Goal: Information Seeking & Learning: Check status

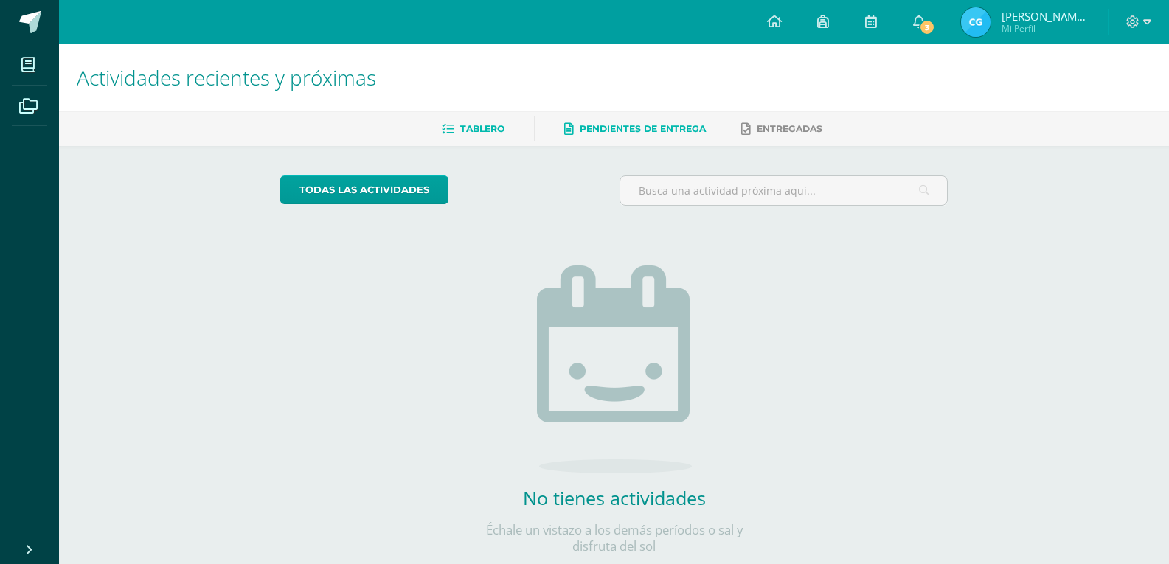
click at [482, 126] on span "Tablero" at bounding box center [482, 128] width 44 height 11
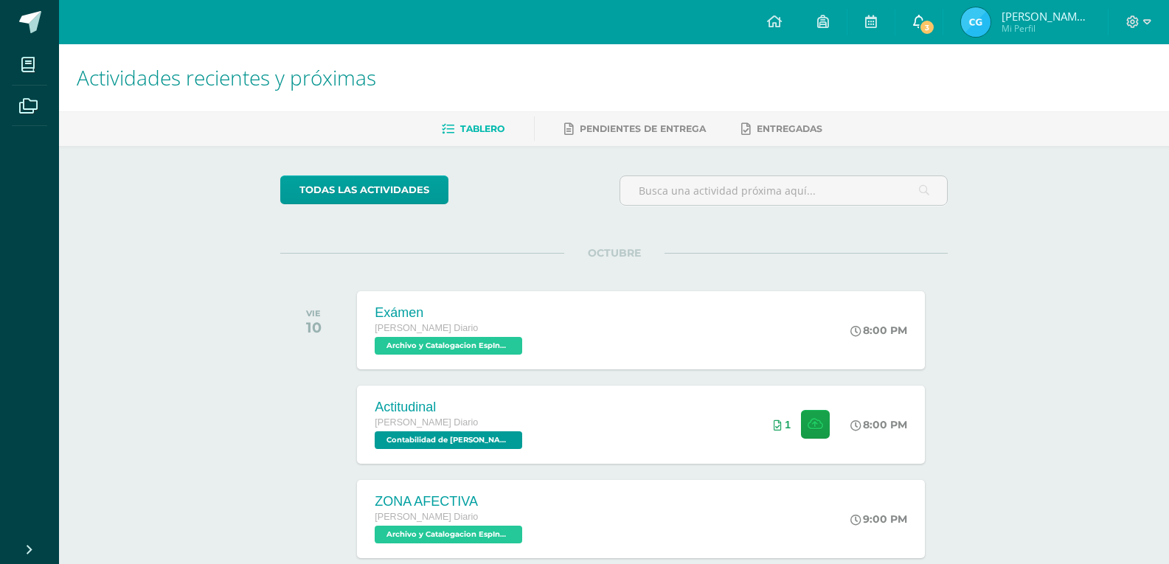
click at [914, 26] on icon at bounding box center [919, 21] width 12 height 13
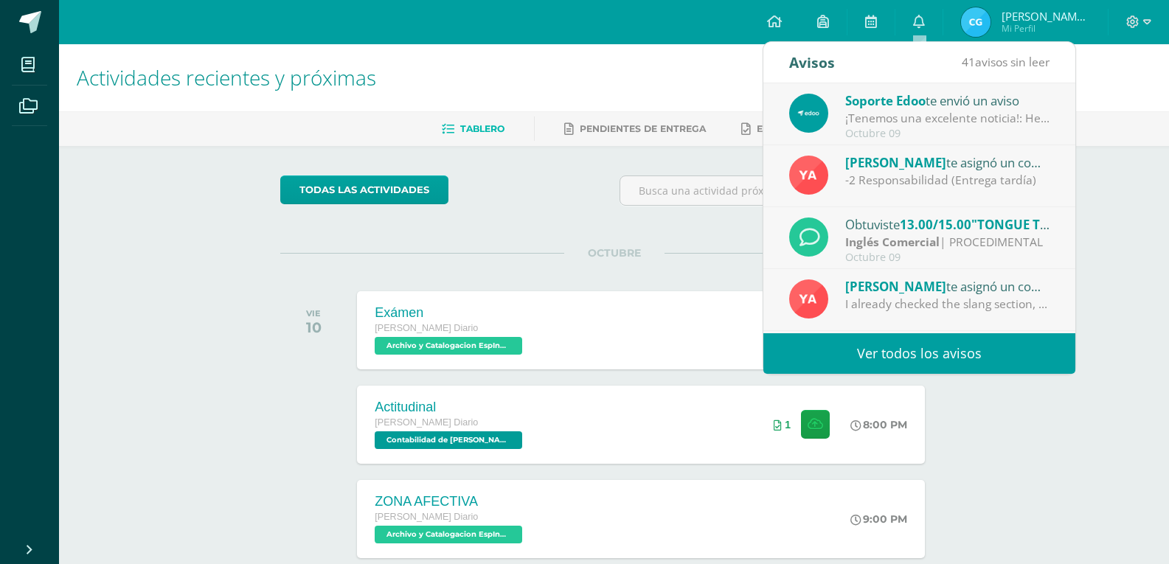
click at [1019, 35] on span "Mi Perfil" at bounding box center [1046, 28] width 89 height 13
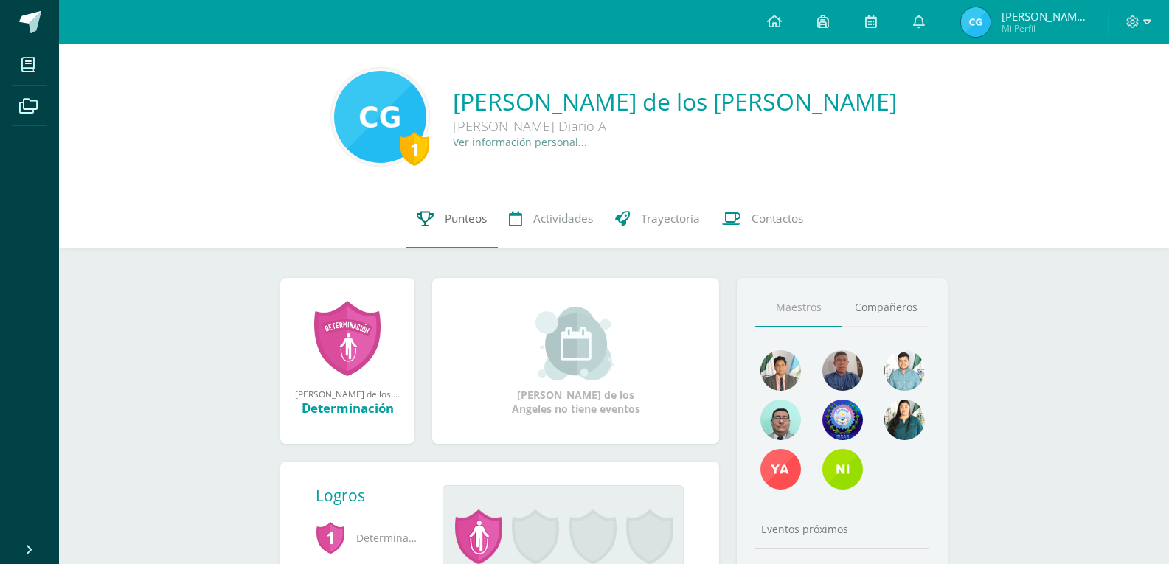
click at [462, 229] on link "Punteos" at bounding box center [452, 219] width 92 height 59
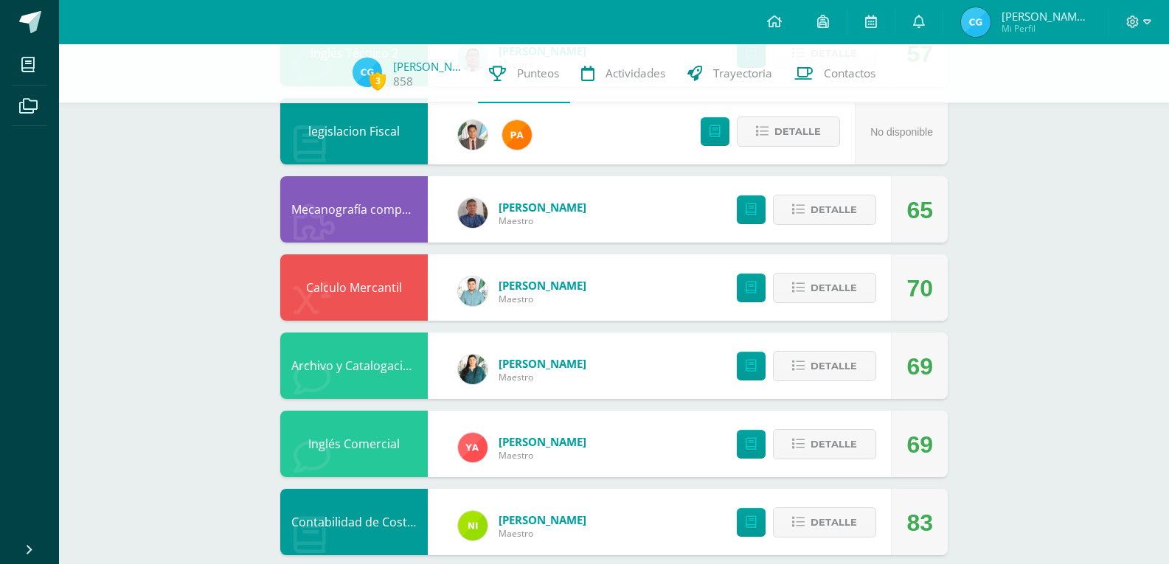
scroll to position [389, 0]
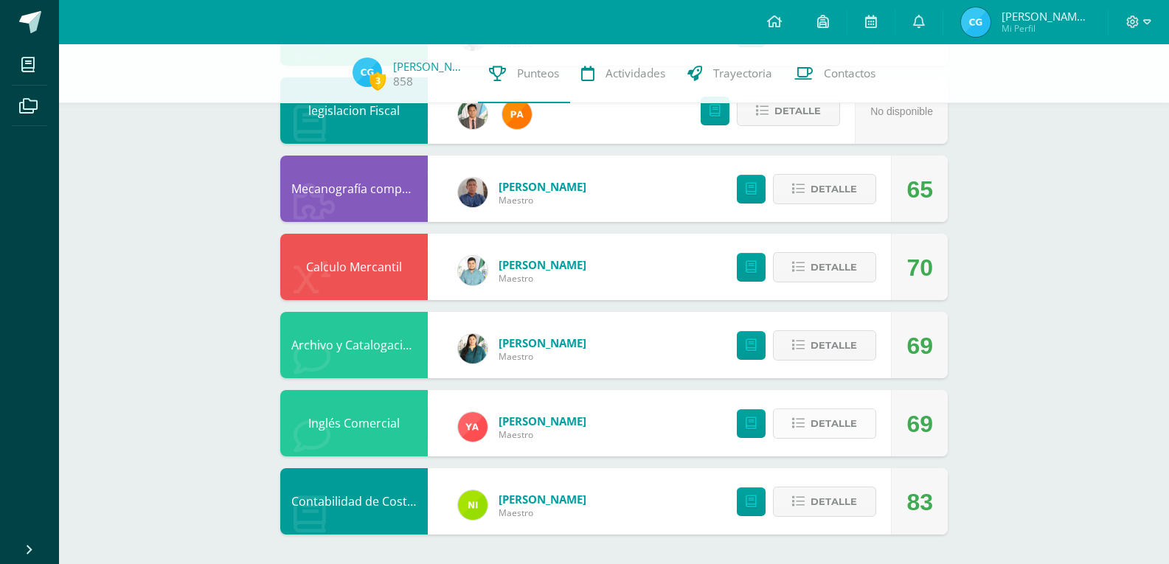
click at [833, 431] on span "Detalle" at bounding box center [834, 423] width 46 height 27
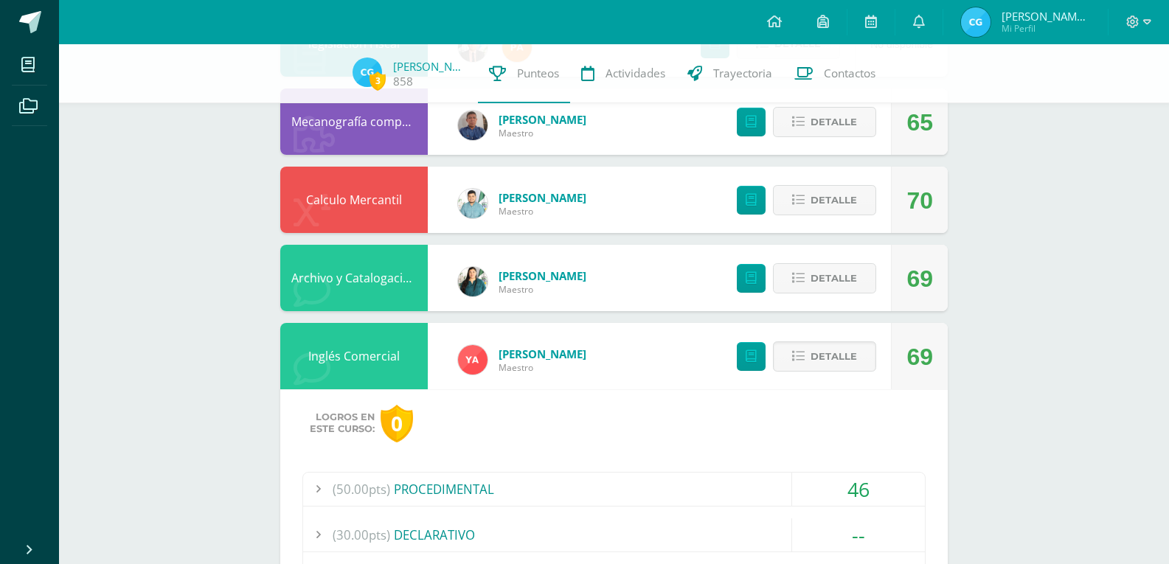
scroll to position [684, 0]
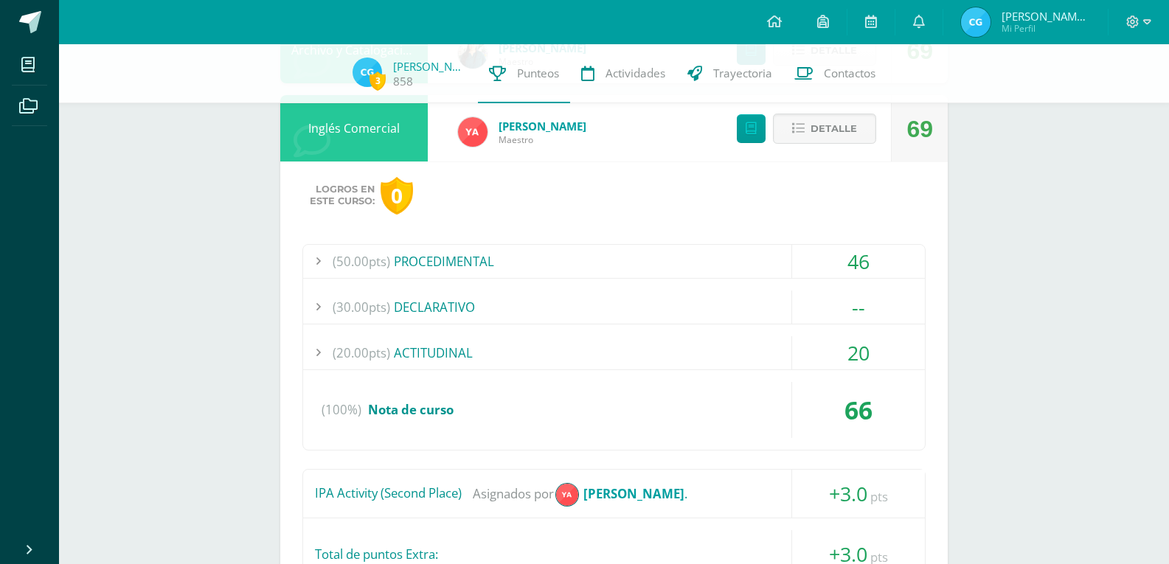
click at [497, 350] on div "(20.00pts) ACTITUDINAL" at bounding box center [614, 352] width 622 height 33
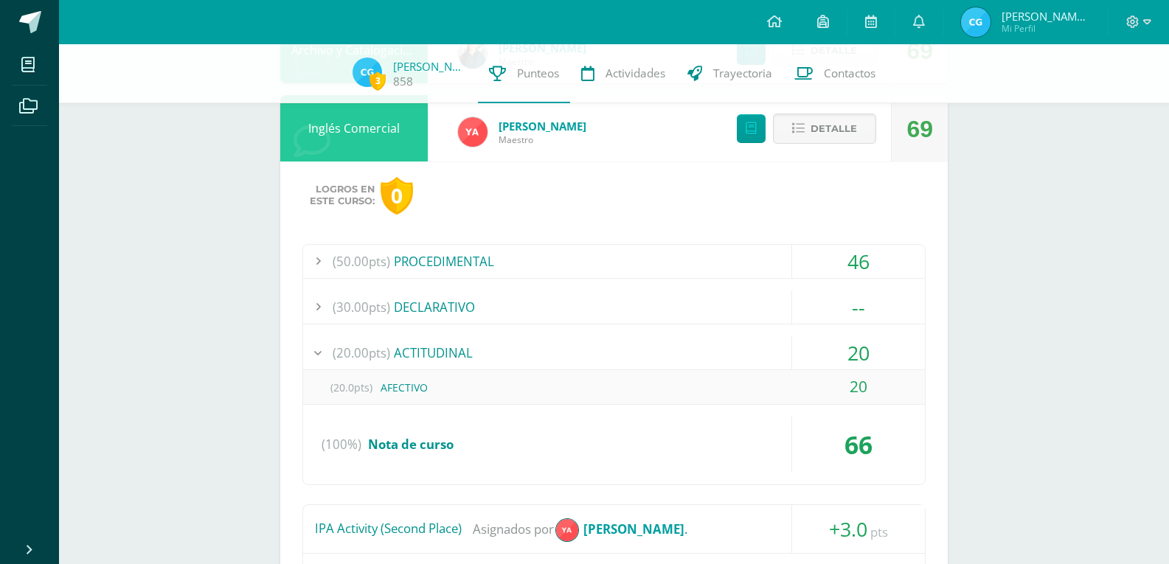
click at [498, 350] on div "(20.00pts) ACTITUDINAL" at bounding box center [614, 352] width 622 height 33
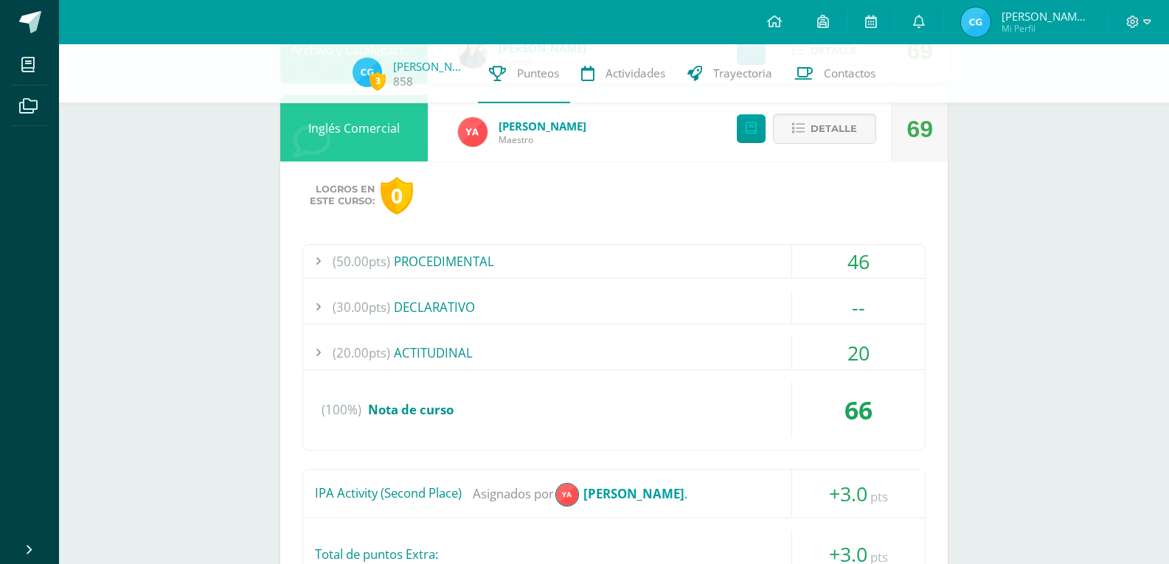
click at [400, 263] on div "(50.00pts) PROCEDIMENTAL" at bounding box center [614, 261] width 622 height 33
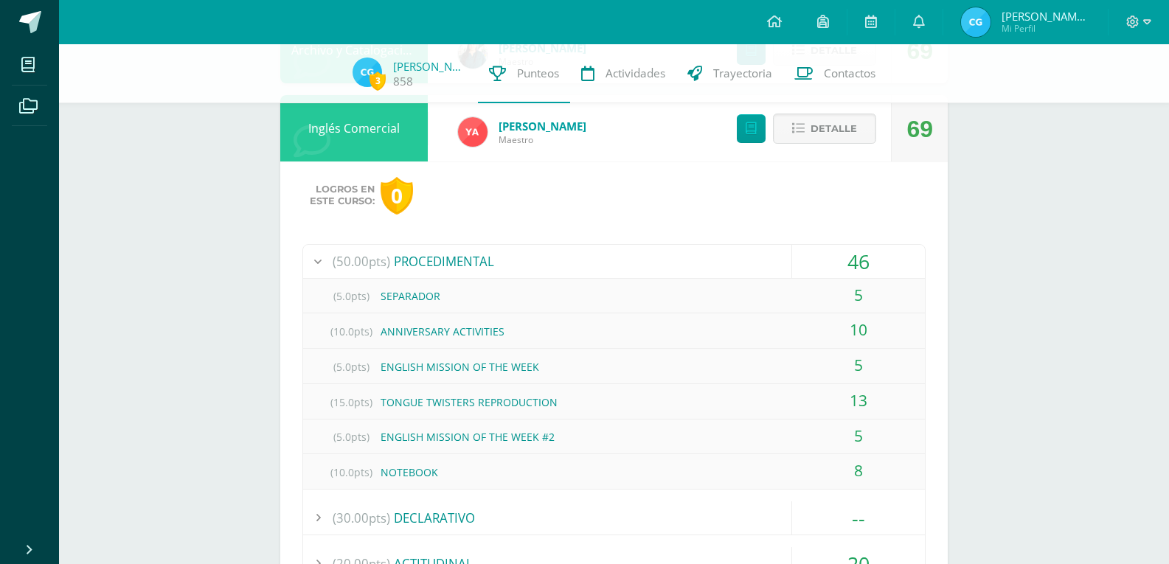
click at [400, 263] on div "(50.00pts) PROCEDIMENTAL" at bounding box center [614, 261] width 622 height 33
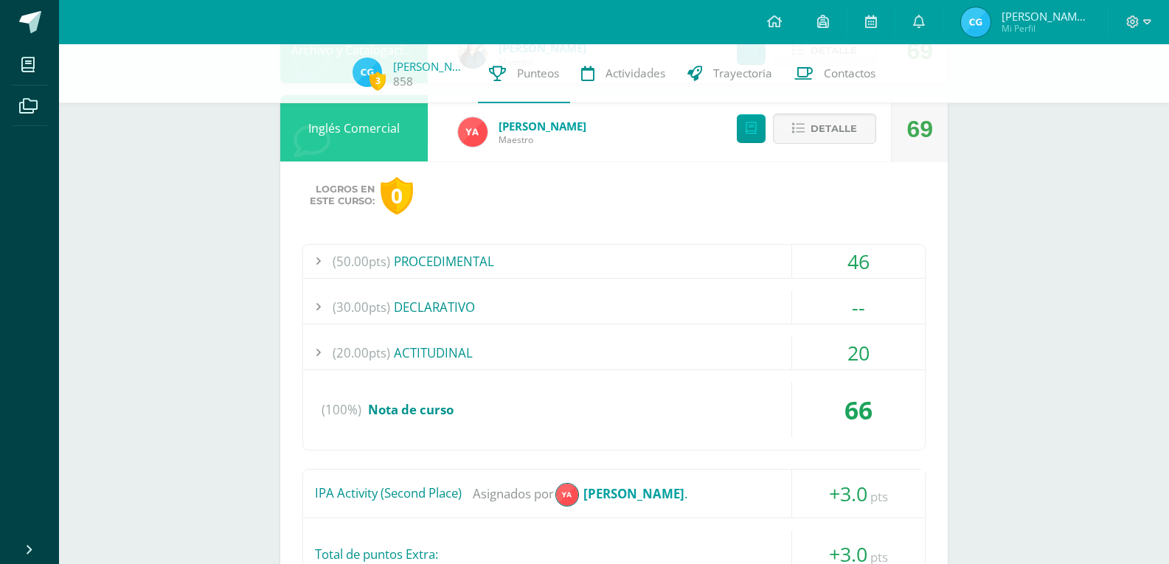
click at [494, 296] on div "(30.00pts) DECLARATIVO" at bounding box center [614, 307] width 622 height 33
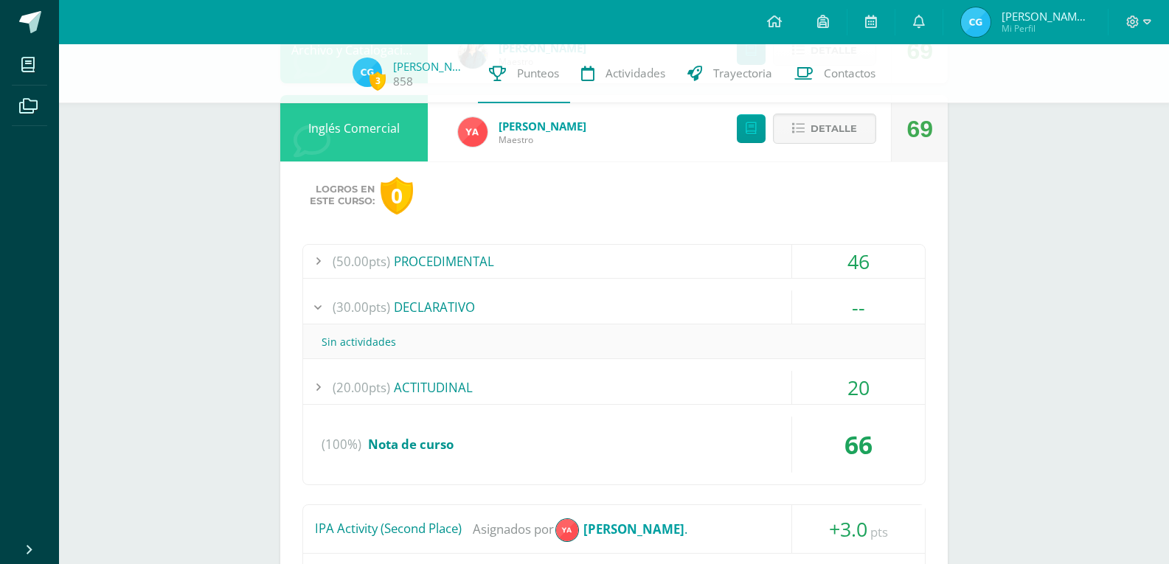
click at [494, 296] on div "(30.00pts) DECLARATIVO" at bounding box center [614, 307] width 622 height 33
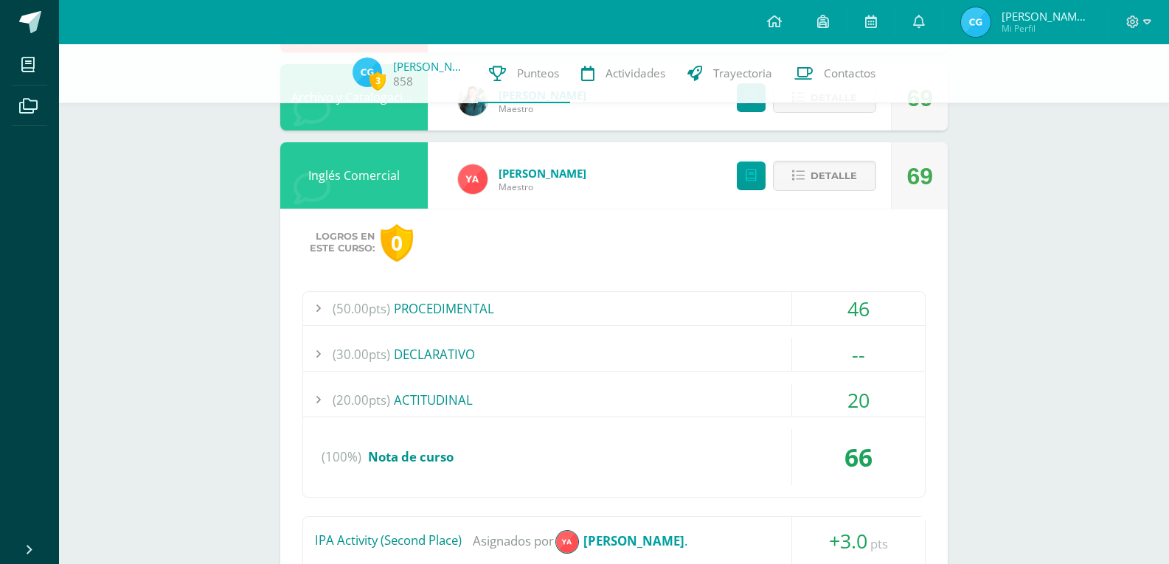
scroll to position [611, 0]
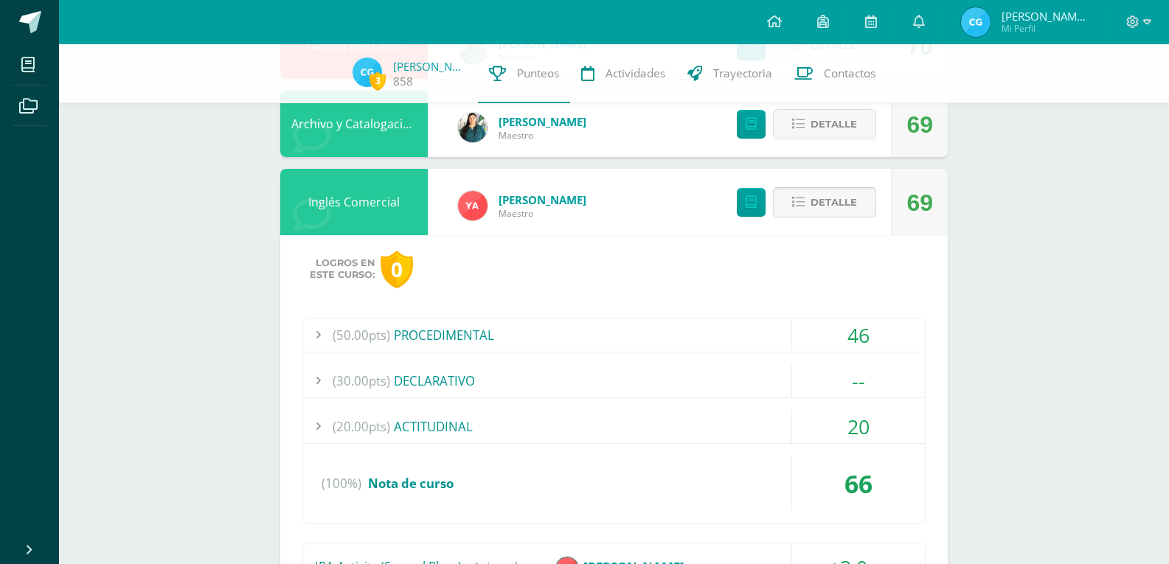
click at [839, 203] on span "Detalle" at bounding box center [834, 202] width 46 height 27
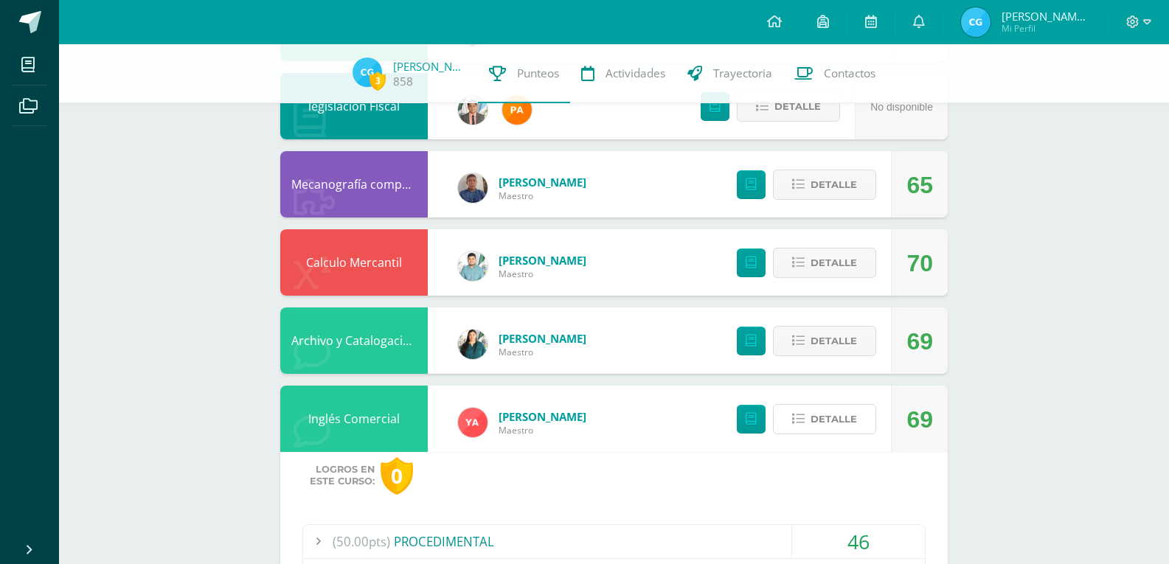
scroll to position [389, 0]
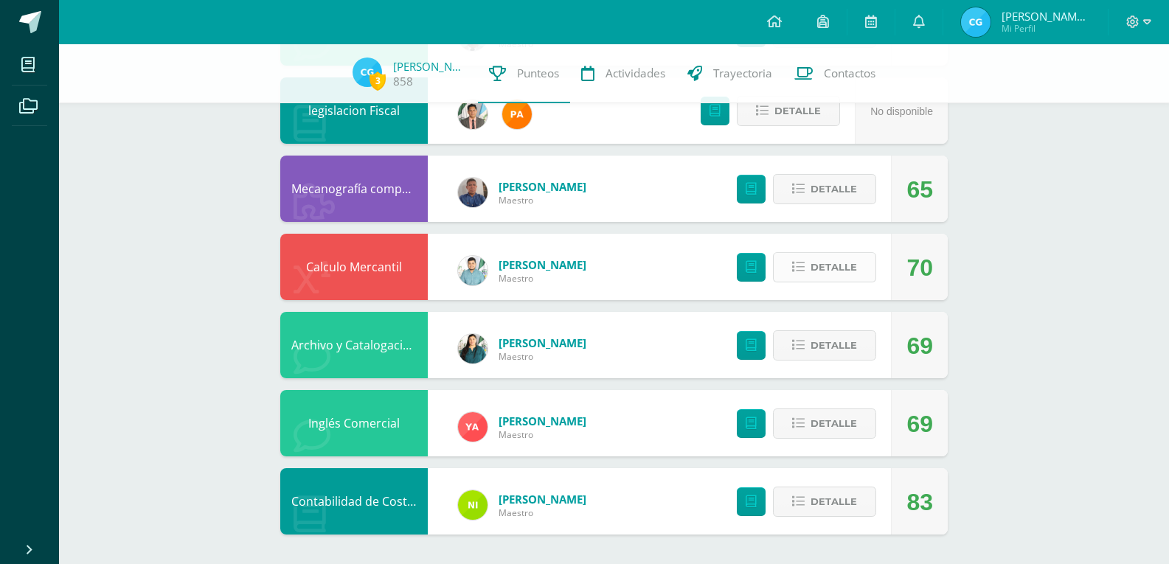
click at [817, 268] on span "Detalle" at bounding box center [834, 267] width 46 height 27
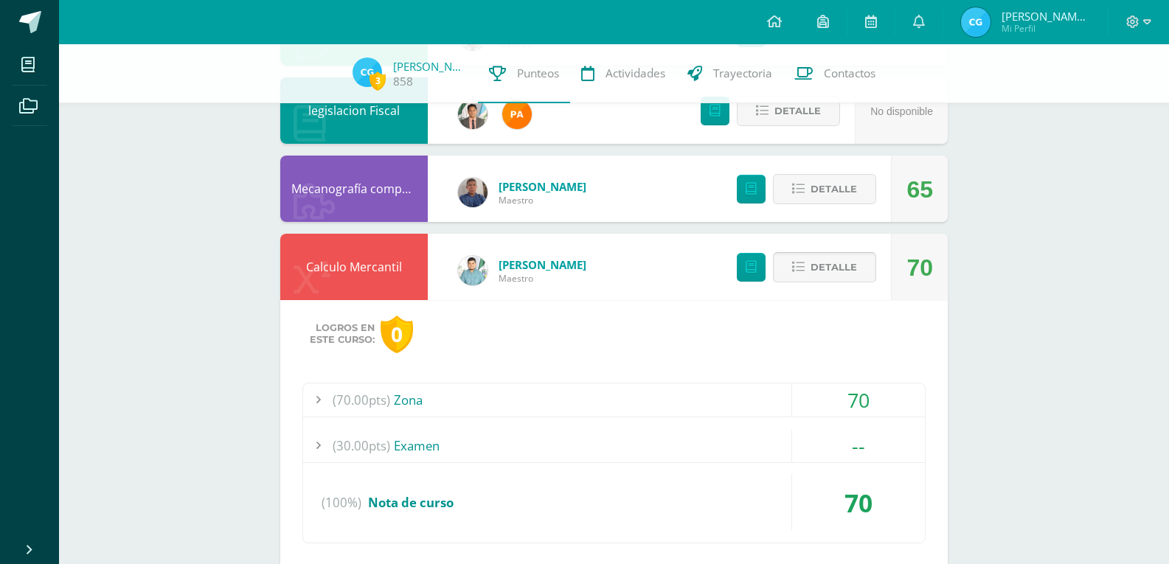
click at [817, 267] on span "Detalle" at bounding box center [834, 267] width 46 height 27
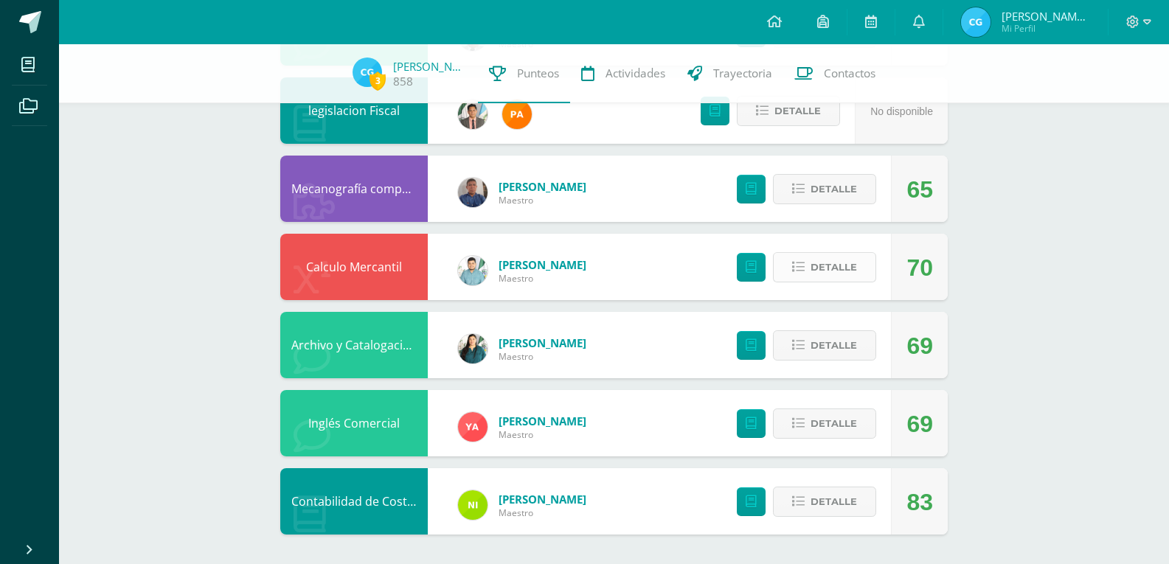
click at [811, 264] on span "Detalle" at bounding box center [834, 267] width 46 height 27
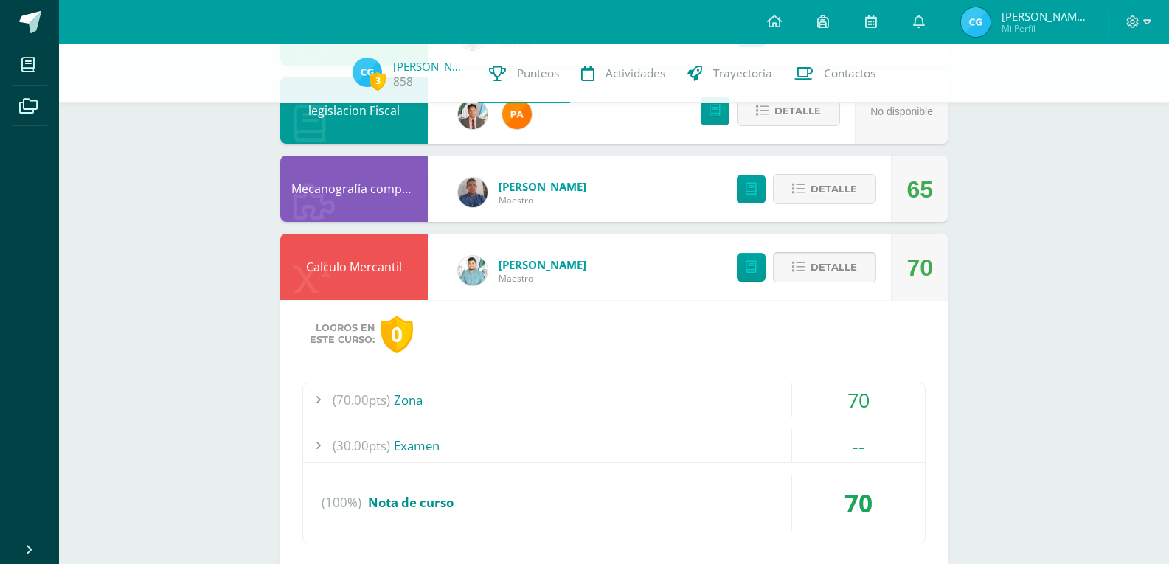
click at [811, 264] on span "Detalle" at bounding box center [834, 267] width 46 height 27
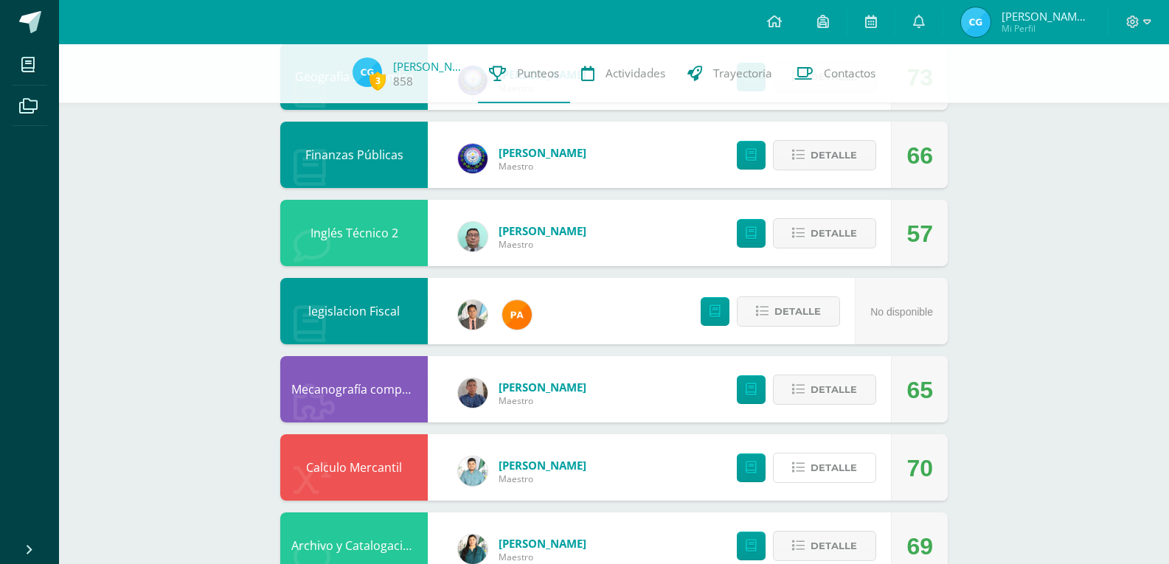
scroll to position [168, 0]
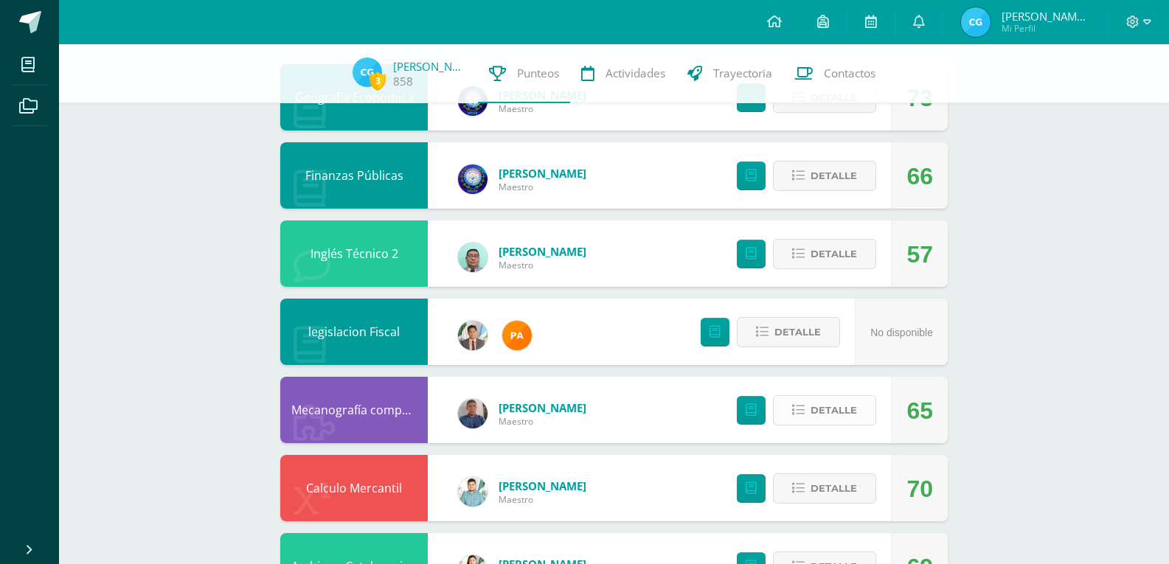
click at [825, 414] on span "Detalle" at bounding box center [834, 410] width 46 height 27
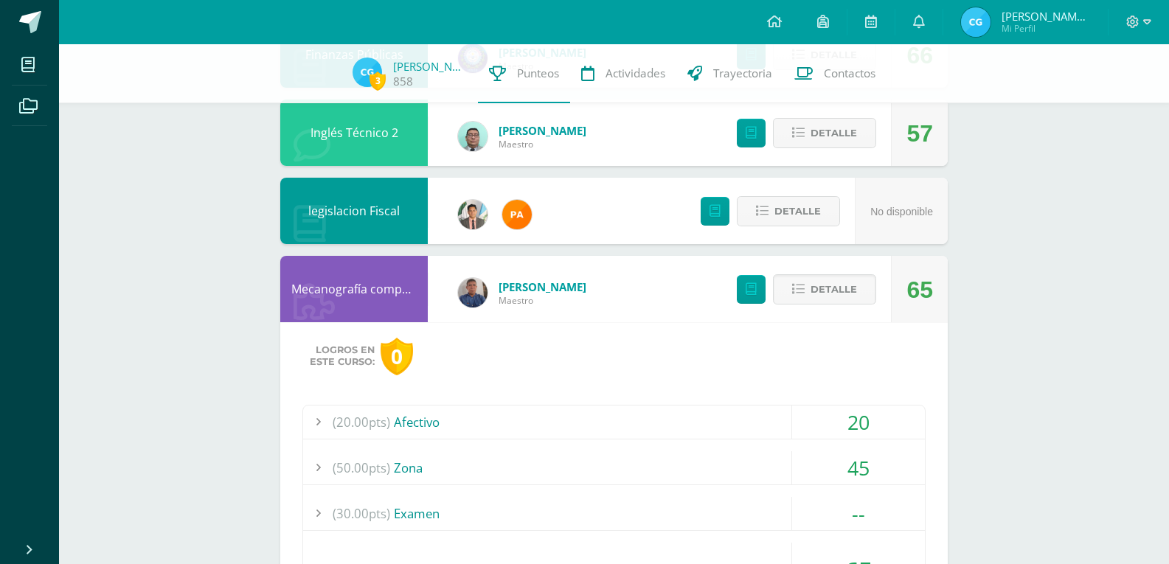
scroll to position [316, 0]
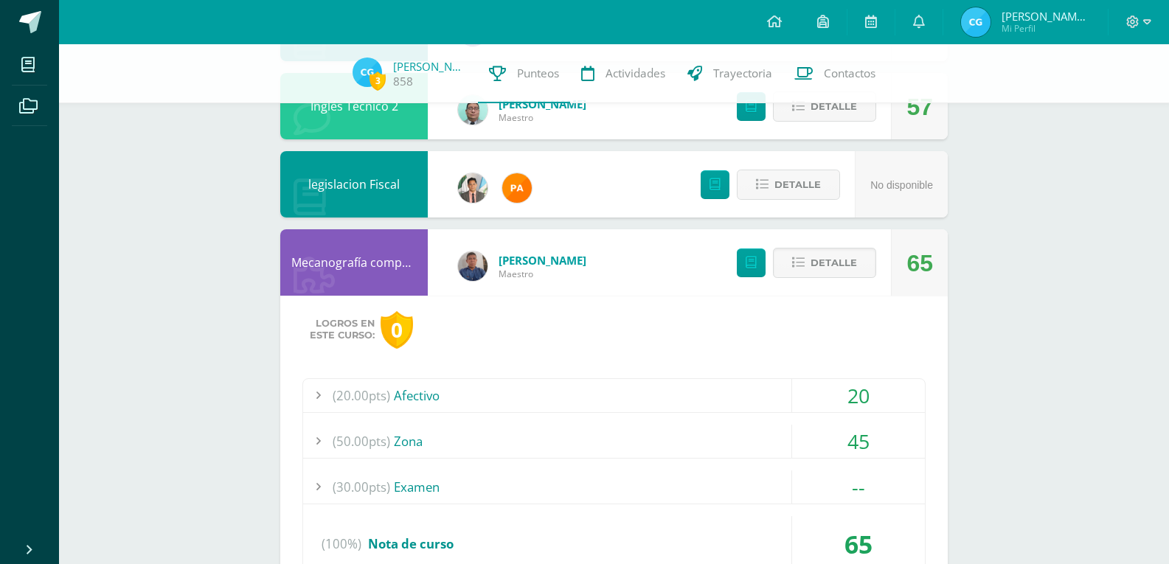
click at [791, 438] on div "45" at bounding box center [857, 441] width 133 height 33
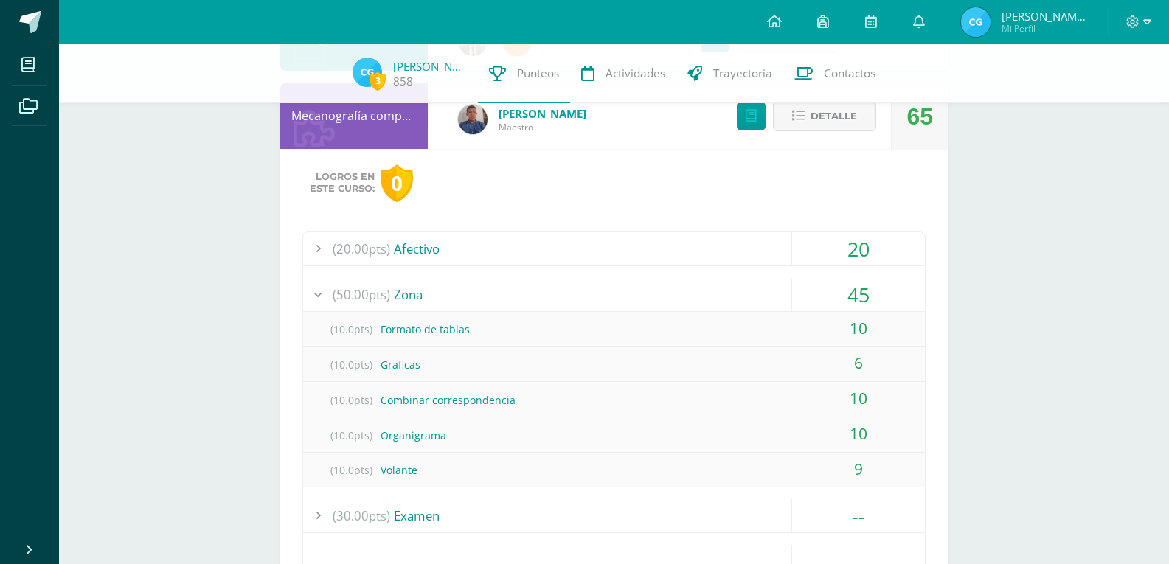
scroll to position [463, 0]
click at [828, 128] on span "Detalle" at bounding box center [834, 115] width 46 height 27
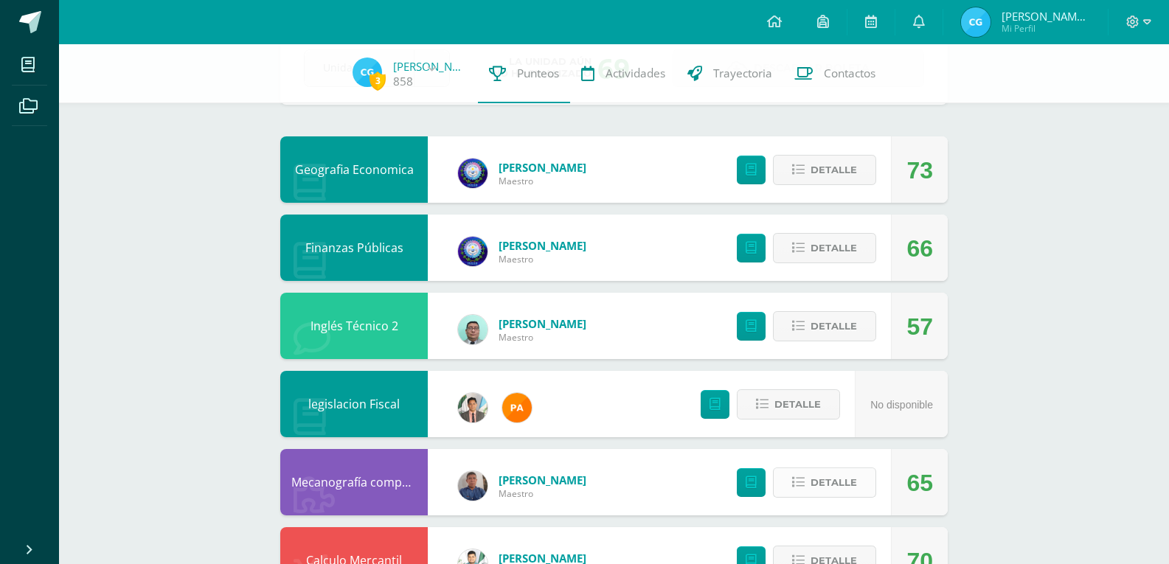
scroll to position [94, 0]
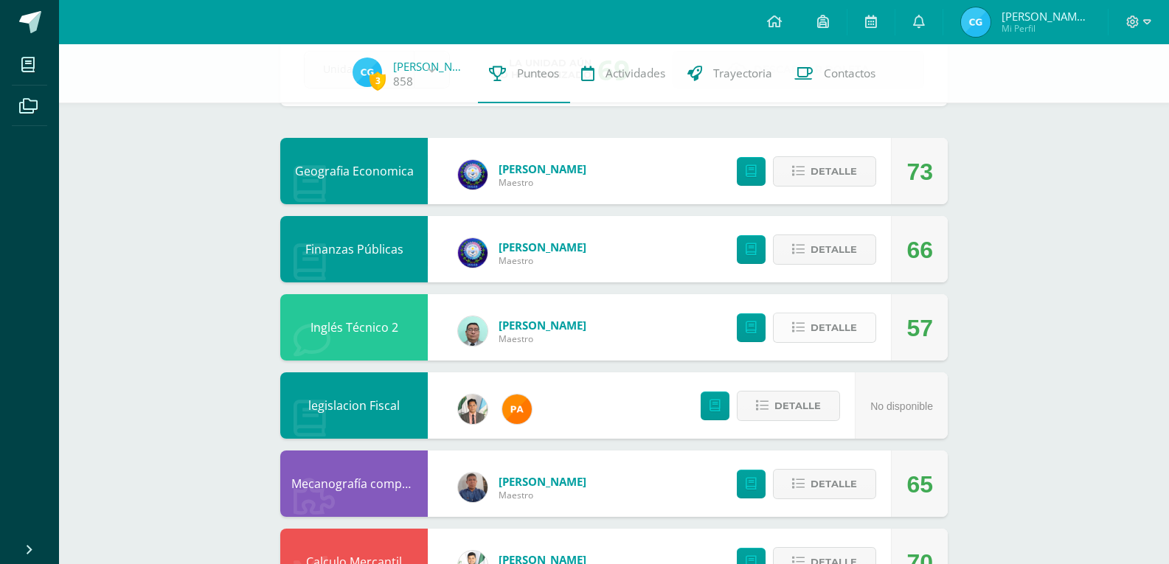
click at [819, 334] on span "Detalle" at bounding box center [834, 327] width 46 height 27
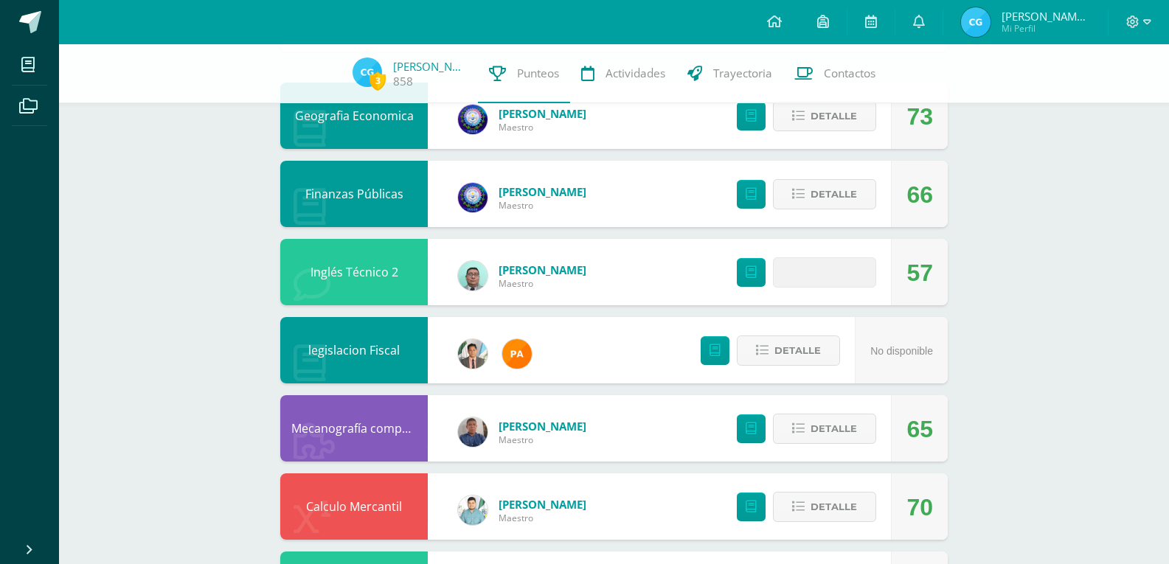
scroll to position [242, 0]
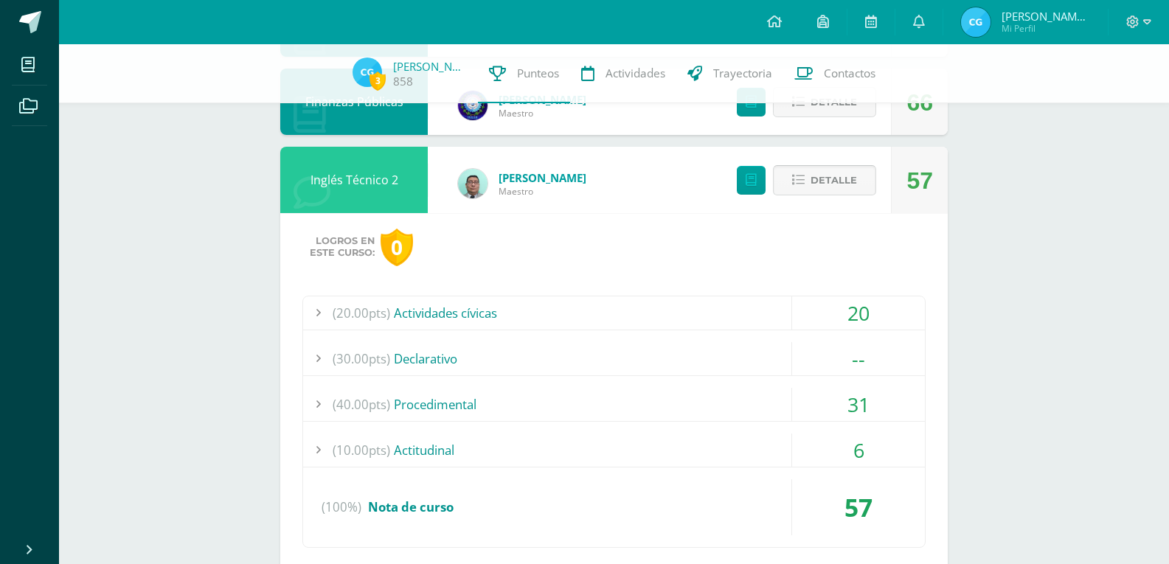
click at [836, 181] on span "Detalle" at bounding box center [834, 180] width 46 height 27
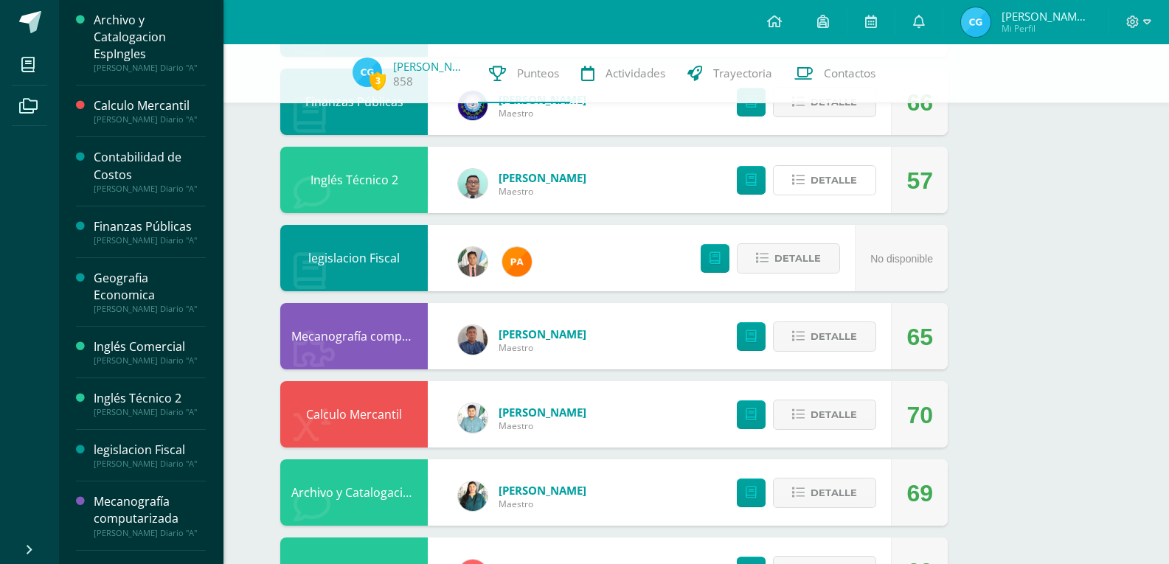
scroll to position [80, 0]
click at [162, 527] on div "Mecanografía computarizada" at bounding box center [150, 510] width 112 height 34
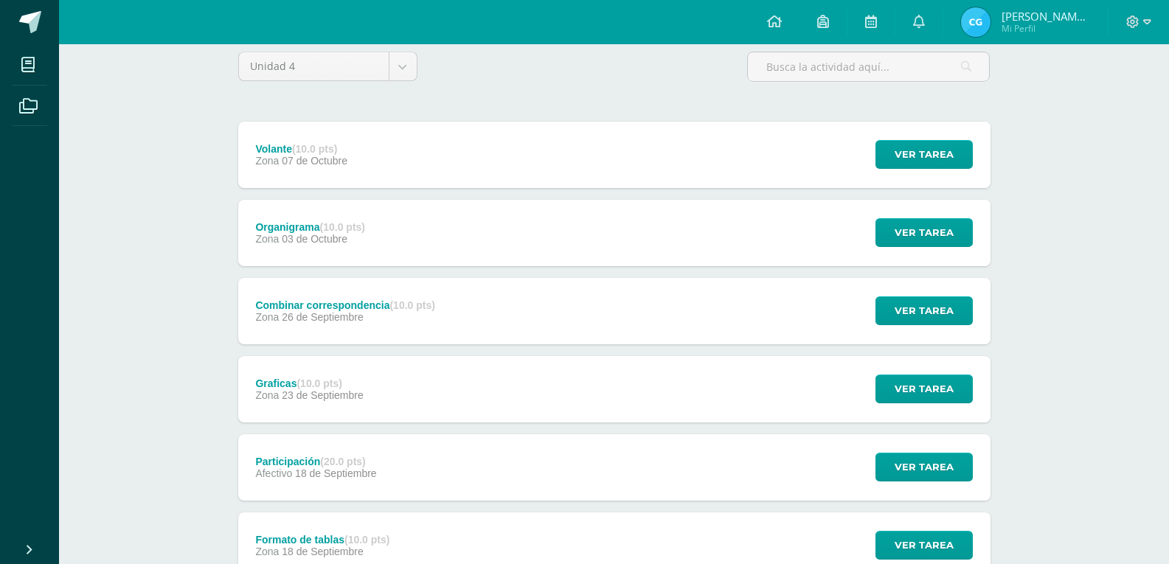
scroll to position [148, 0]
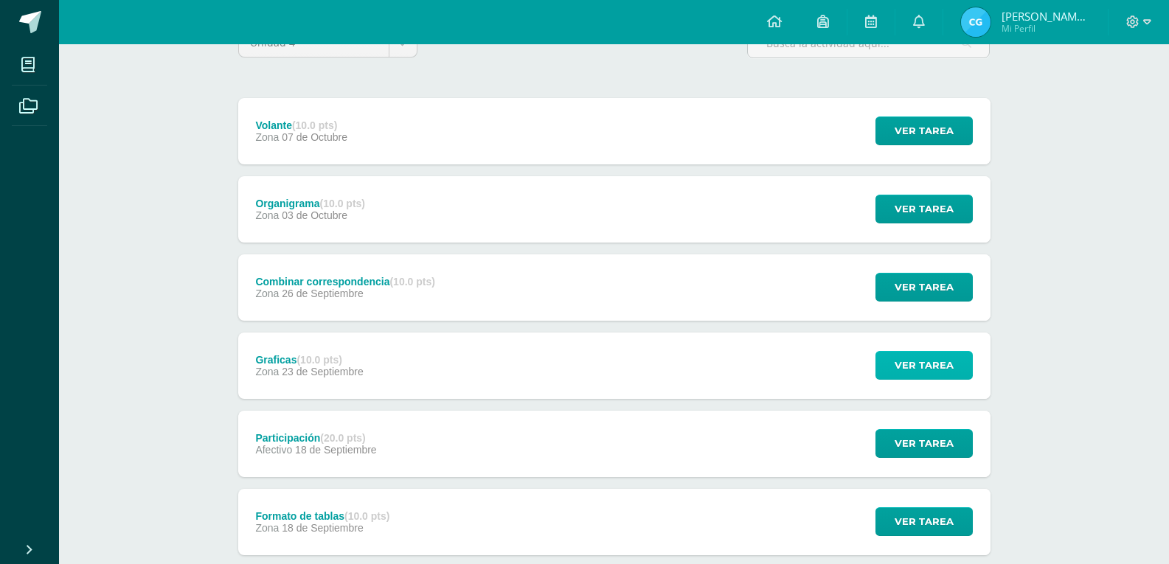
click at [894, 372] on button "Ver tarea" at bounding box center [923, 365] width 97 height 29
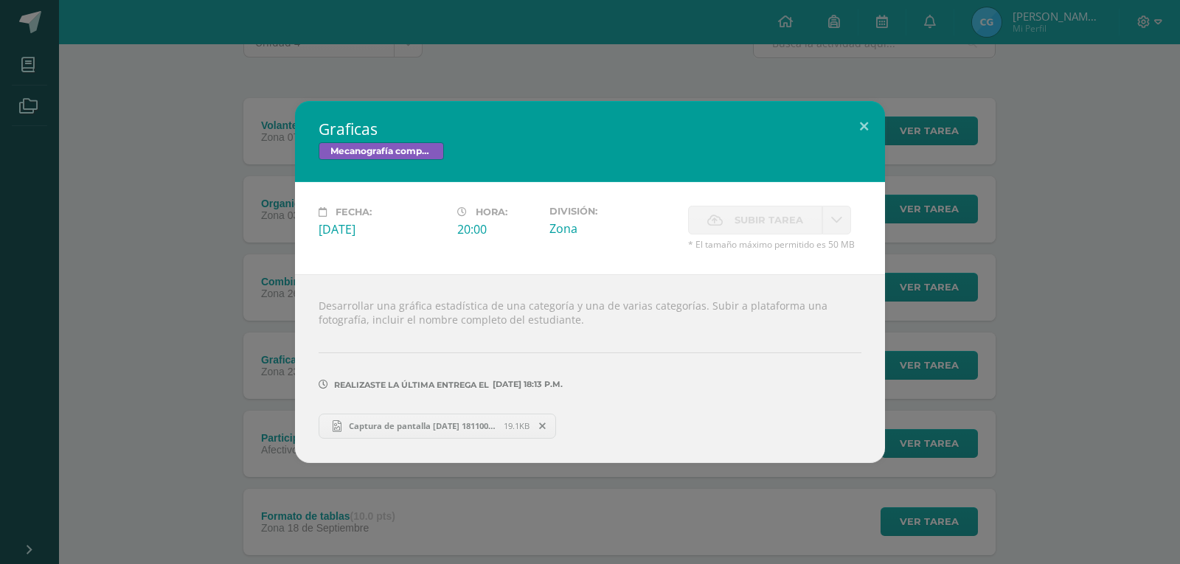
click at [431, 429] on span "Captura de pantalla 2025-09-23 181100.png" at bounding box center [422, 425] width 162 height 11
click at [861, 113] on button at bounding box center [864, 126] width 42 height 50
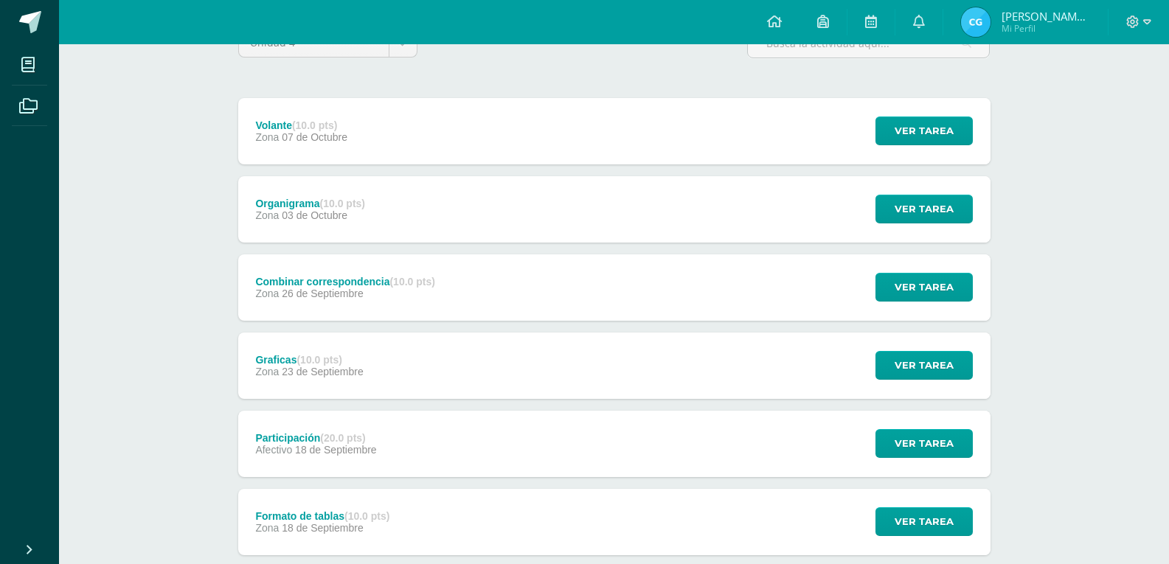
click at [962, 18] on img at bounding box center [976, 22] width 30 height 30
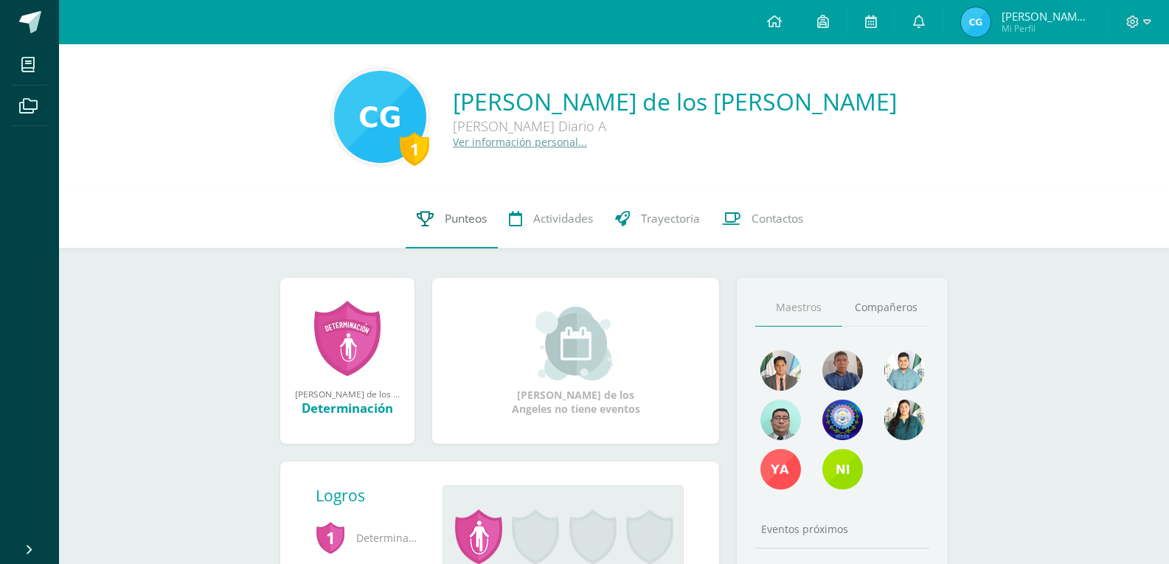
click at [446, 223] on span "Punteos" at bounding box center [466, 218] width 42 height 15
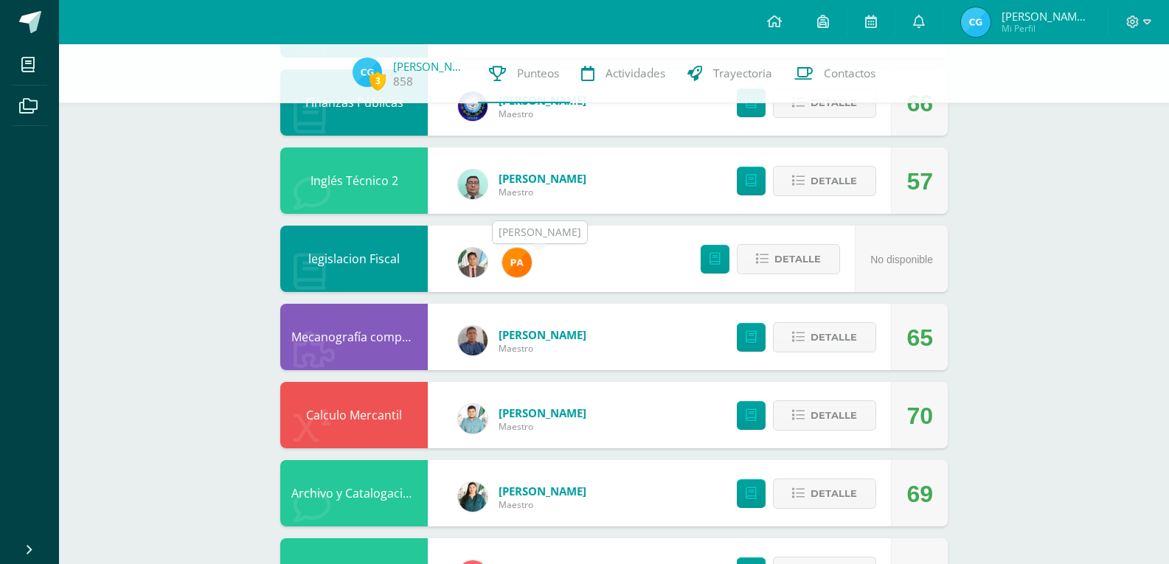
scroll to position [369, 0]
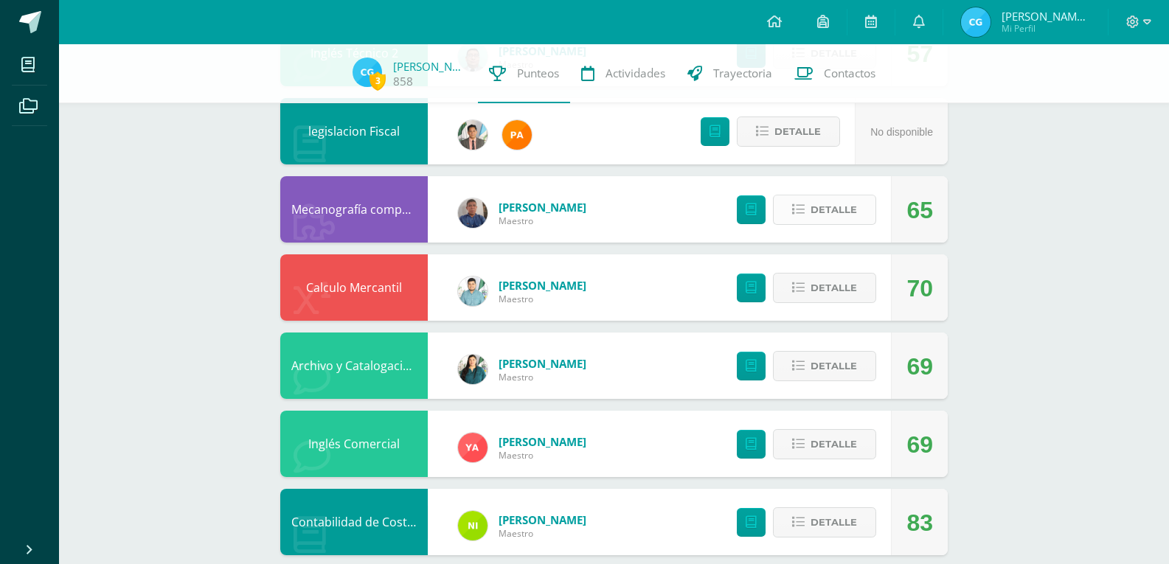
click at [802, 214] on icon at bounding box center [798, 210] width 13 height 13
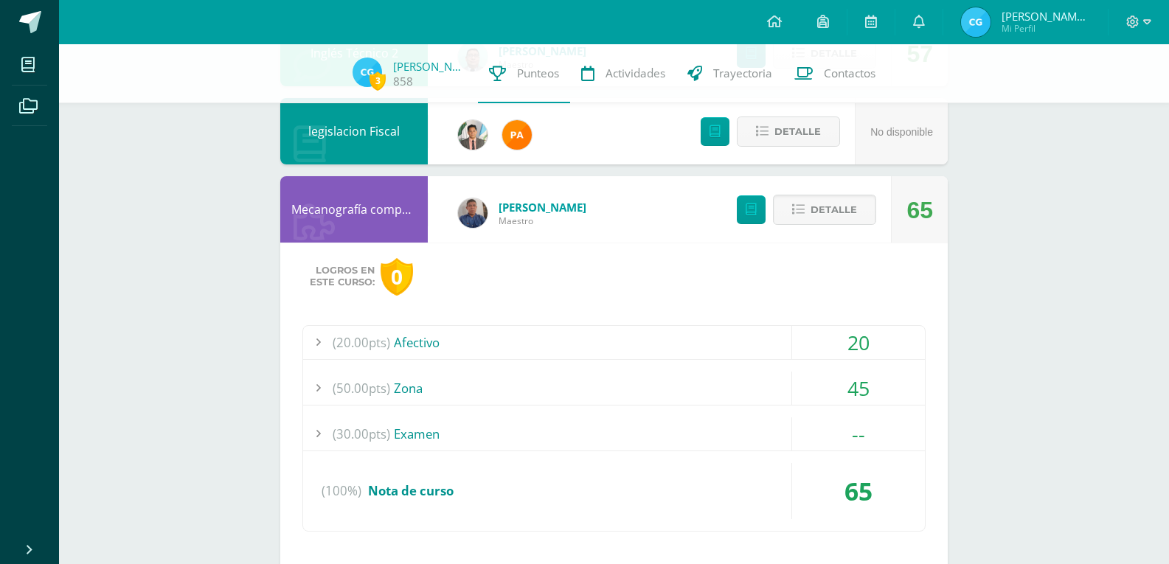
click at [609, 384] on div "(50.00pts) Zona" at bounding box center [614, 388] width 622 height 33
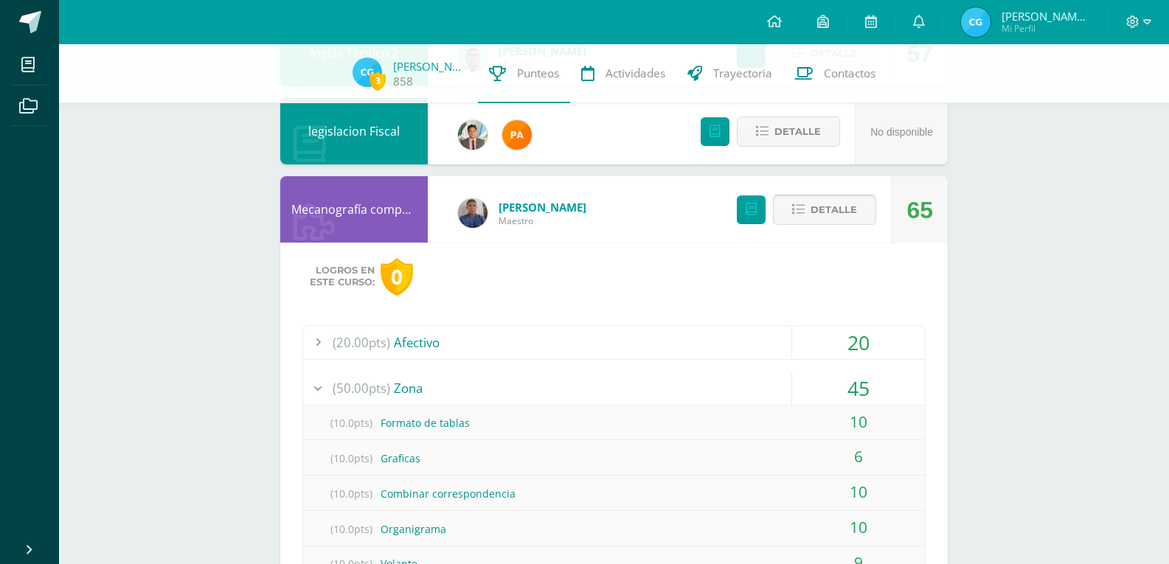
click at [829, 209] on span "Detalle" at bounding box center [834, 209] width 46 height 27
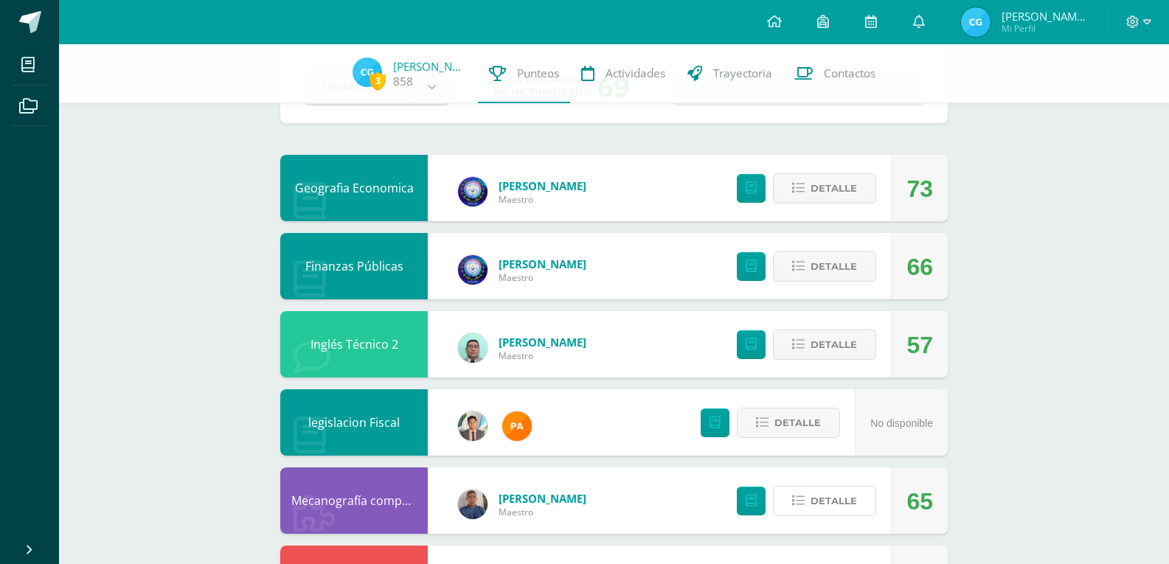
scroll to position [74, 0]
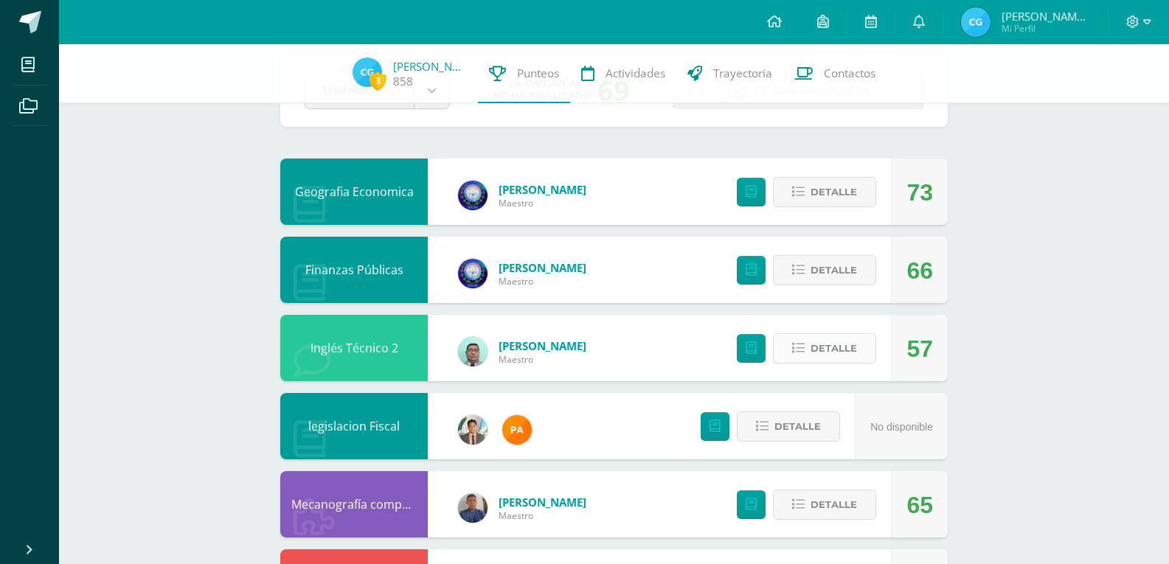
click at [850, 349] on span "Detalle" at bounding box center [834, 348] width 46 height 27
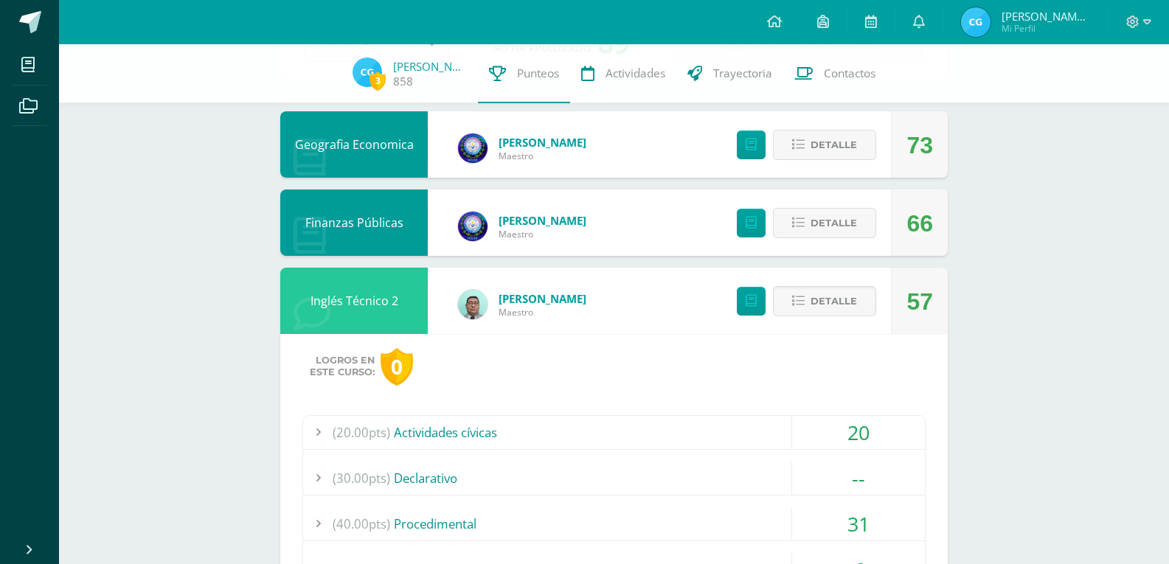
scroll to position [221, 0]
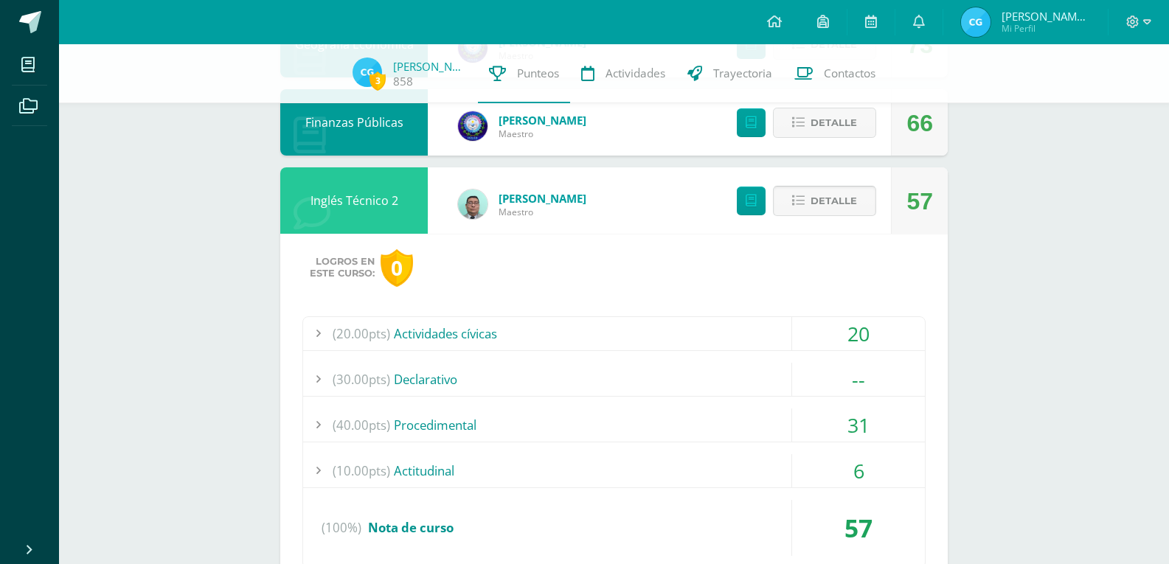
click at [820, 201] on span "Detalle" at bounding box center [834, 200] width 46 height 27
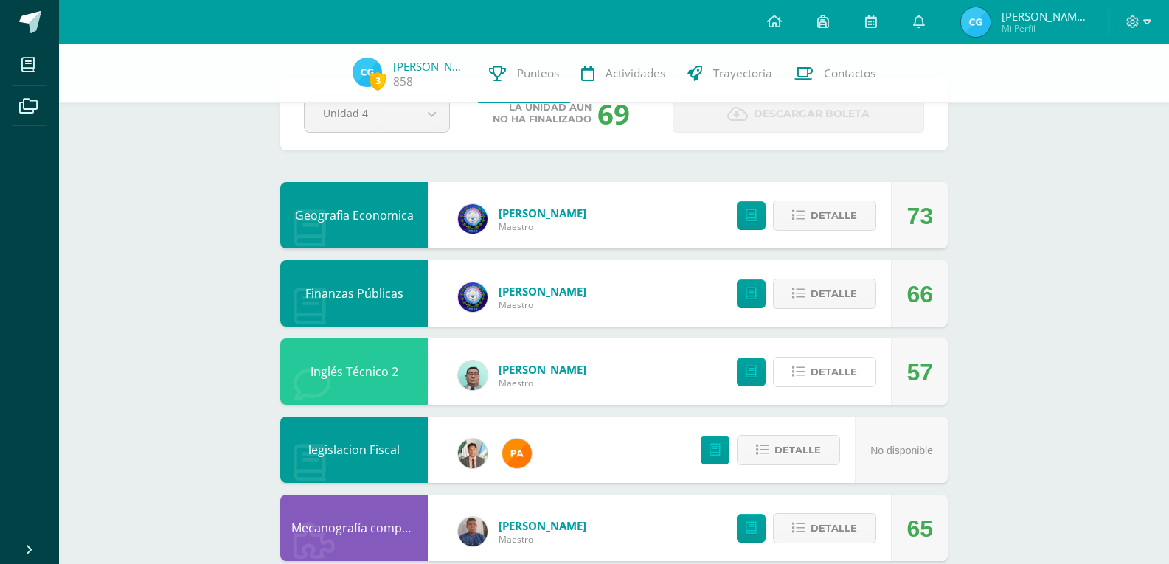
scroll to position [0, 0]
